Goal: Transaction & Acquisition: Download file/media

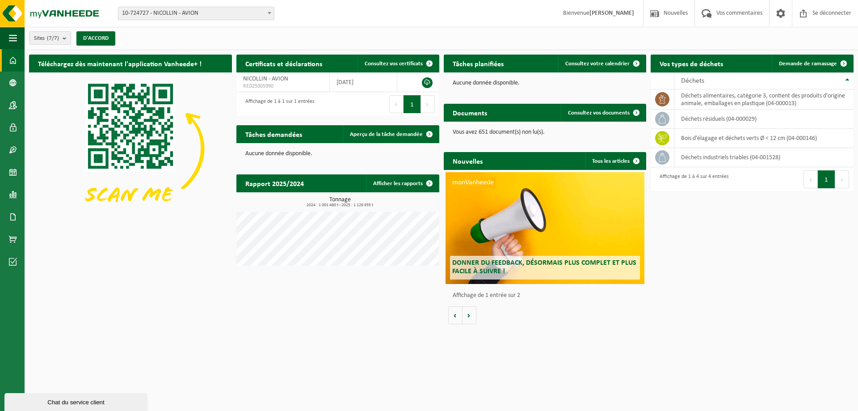
click at [487, 345] on html "Site: 10-724727 - [GEOGRAPHIC_DATA] - AVION 10-948382 - CHANTIER LIEVIN - [GEOG…" at bounding box center [429, 205] width 858 height 411
click at [13, 210] on span at bounding box center [13, 217] width 8 height 22
click at [55, 222] on span "Factures" at bounding box center [63, 216] width 23 height 17
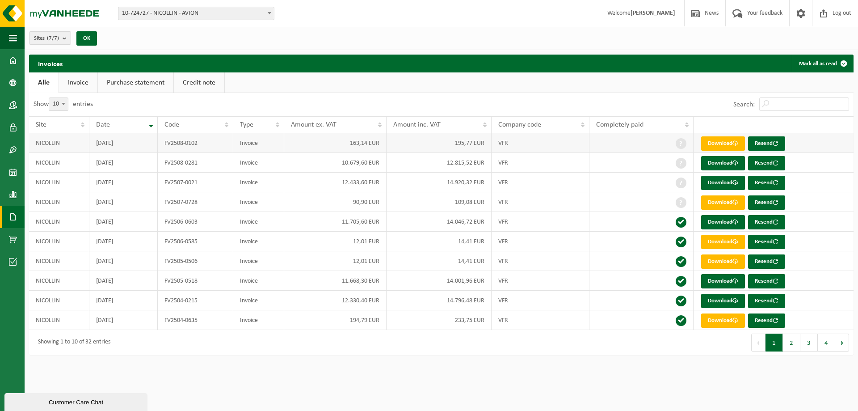
click at [360, 145] on td "163,14 EUR" at bounding box center [335, 143] width 102 height 20
click at [730, 143] on link "Download" at bounding box center [723, 143] width 44 height 14
